Goal: Task Accomplishment & Management: Complete application form

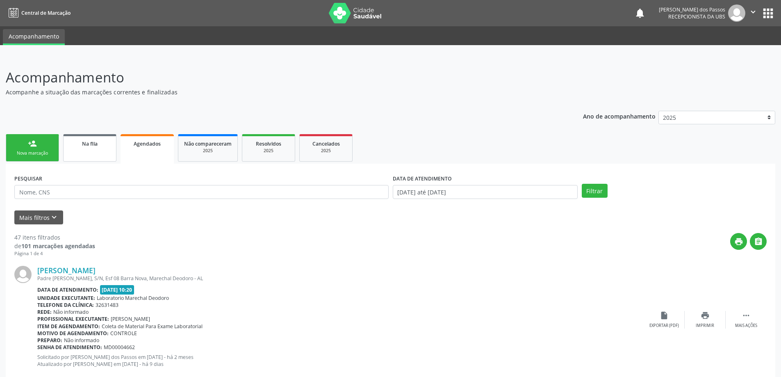
click at [96, 143] on span "Na fila" at bounding box center [90, 143] width 16 height 7
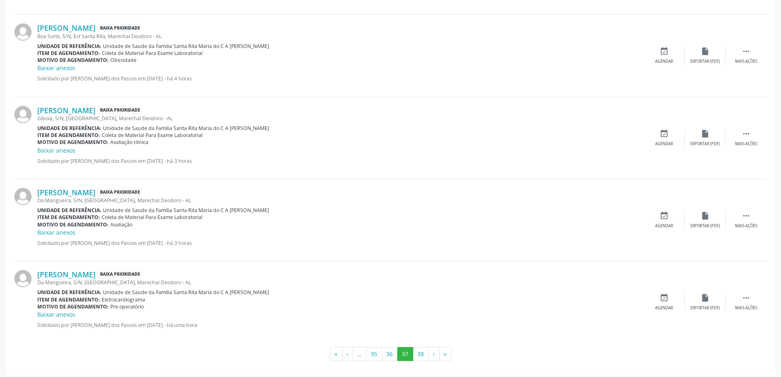
scroll to position [1142, 0]
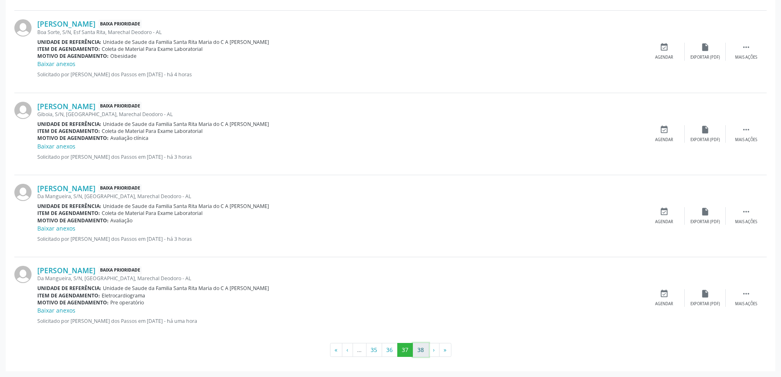
click at [424, 352] on button "38" at bounding box center [421, 350] width 16 height 14
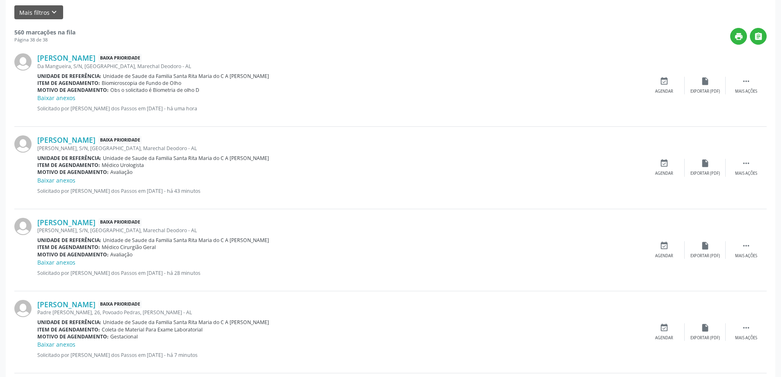
scroll to position [321, 0]
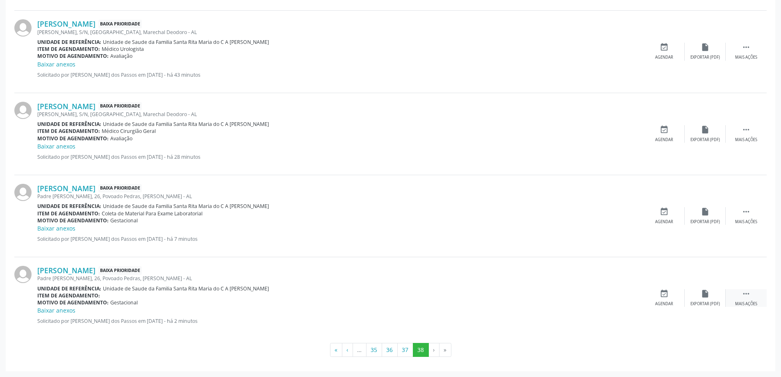
click at [747, 291] on icon "" at bounding box center [745, 293] width 9 height 9
click at [706, 296] on icon "edit" at bounding box center [704, 293] width 9 height 9
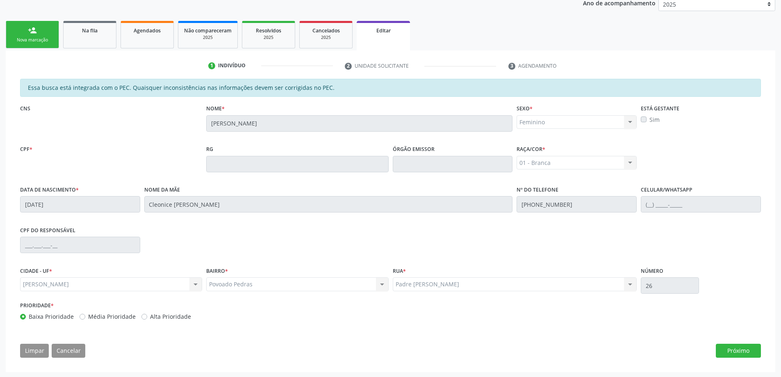
scroll to position [114, 0]
click at [649, 119] on label "Sim" at bounding box center [654, 118] width 10 height 9
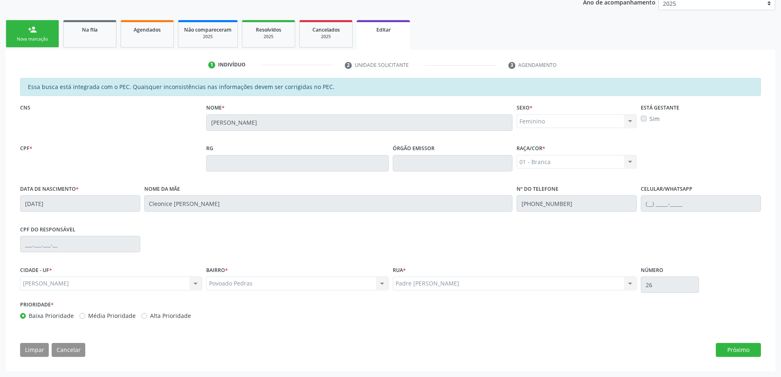
click at [649, 119] on label "Sim" at bounding box center [654, 118] width 10 height 9
click at [729, 348] on button "Próximo" at bounding box center [738, 350] width 45 height 14
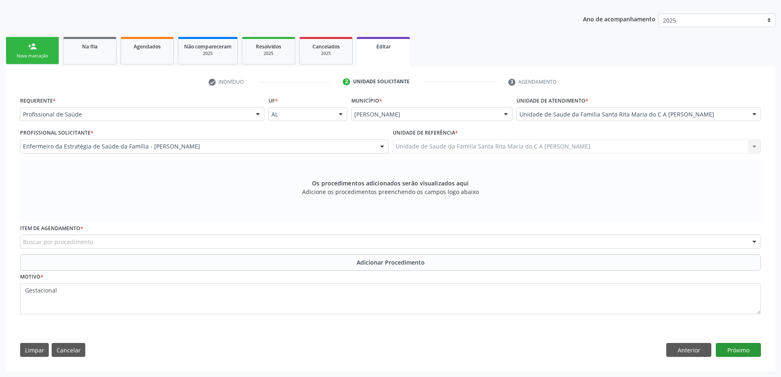
scroll to position [97, 0]
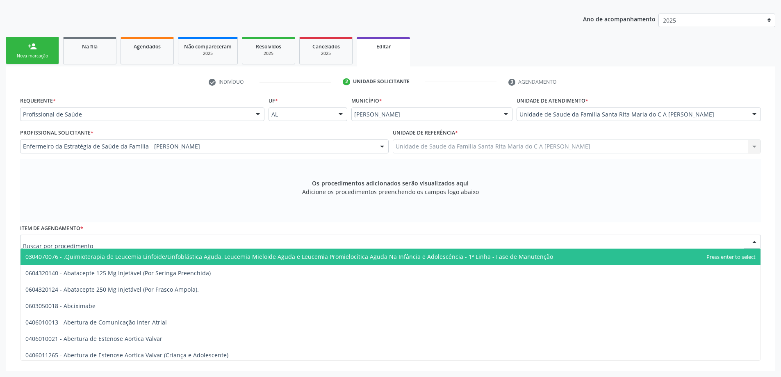
click at [101, 242] on div at bounding box center [390, 241] width 741 height 14
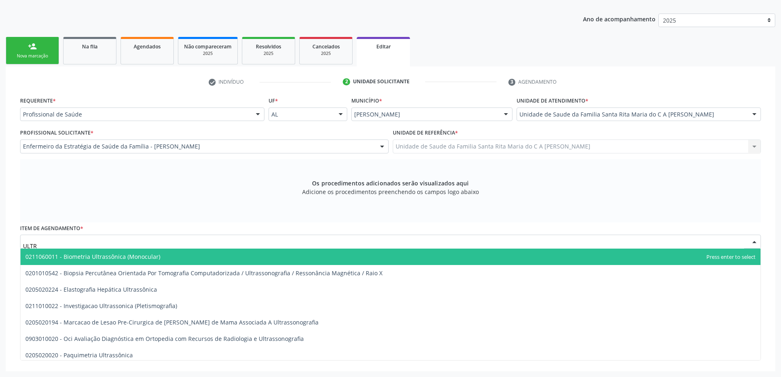
type input "ULTRA"
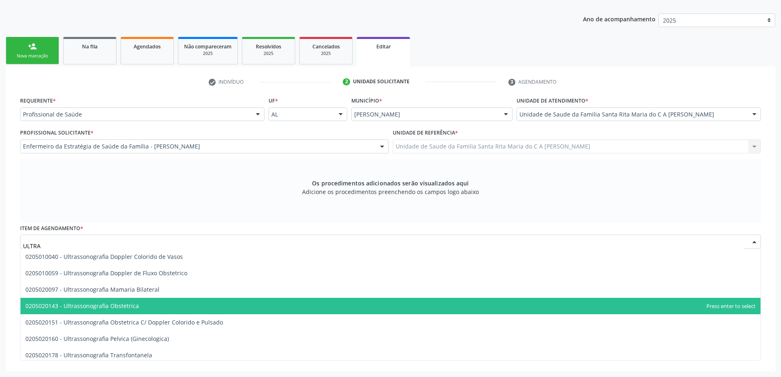
scroll to position [123, 0]
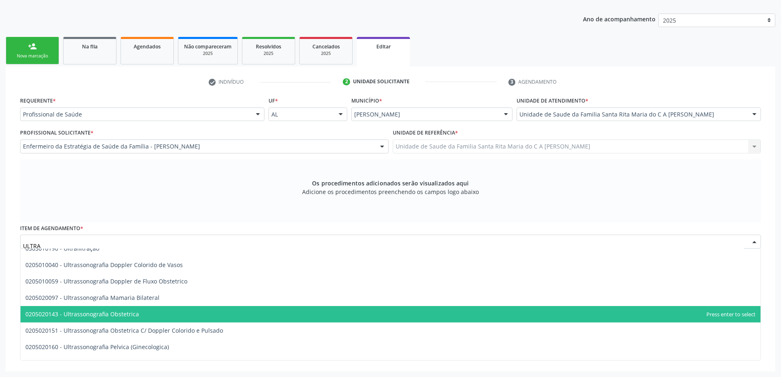
click at [132, 311] on span "0205020143 - Ultrassonografia Obstetrica" at bounding box center [82, 314] width 114 height 8
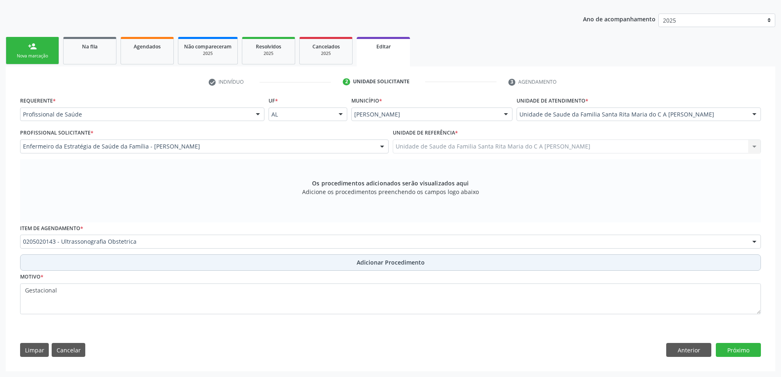
click at [175, 264] on button "Adicionar Procedimento" at bounding box center [390, 262] width 741 height 16
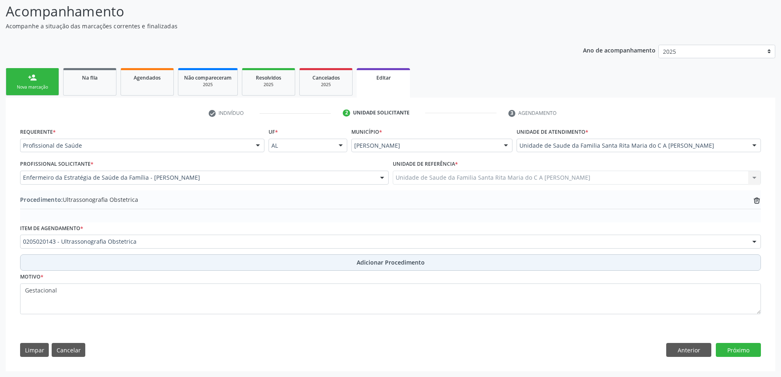
scroll to position [66, 0]
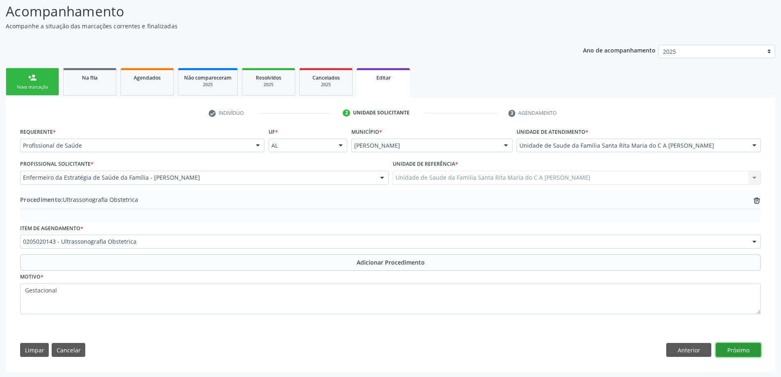
click at [750, 348] on button "Próximo" at bounding box center [738, 350] width 45 height 14
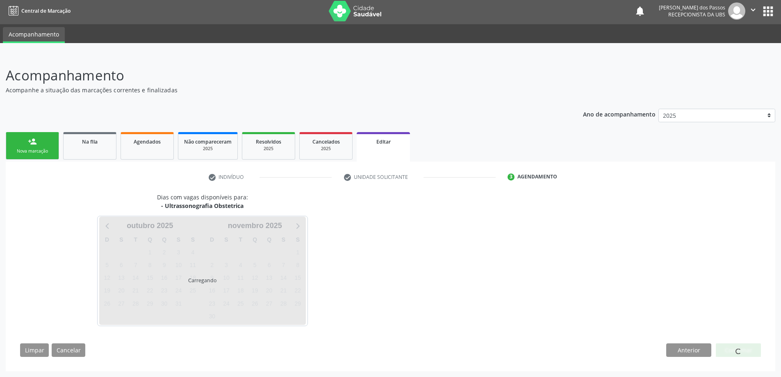
scroll to position [2, 0]
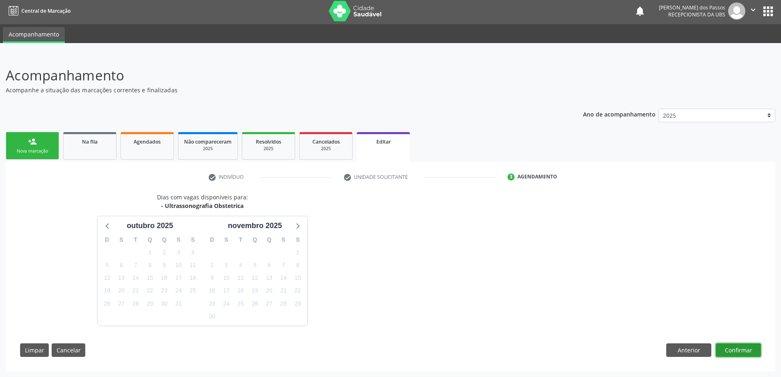
click at [748, 348] on button "Confirmar" at bounding box center [738, 350] width 45 height 14
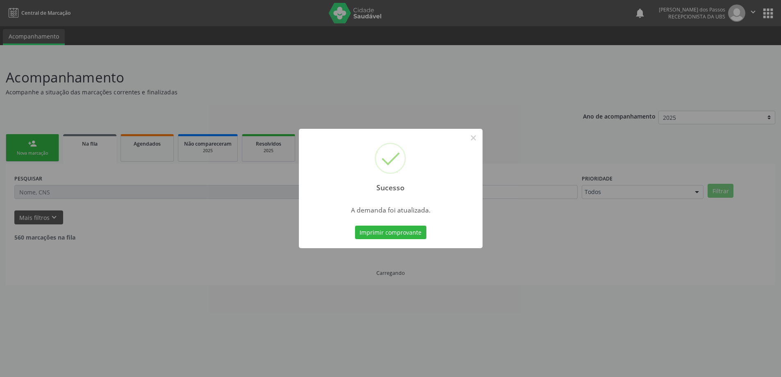
scroll to position [0, 0]
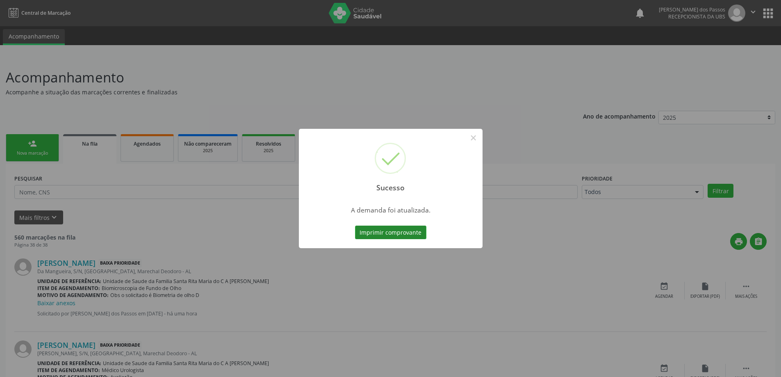
click at [388, 235] on button "Imprimir comprovante" at bounding box center [390, 232] width 71 height 14
